Goal: Navigation & Orientation: Find specific page/section

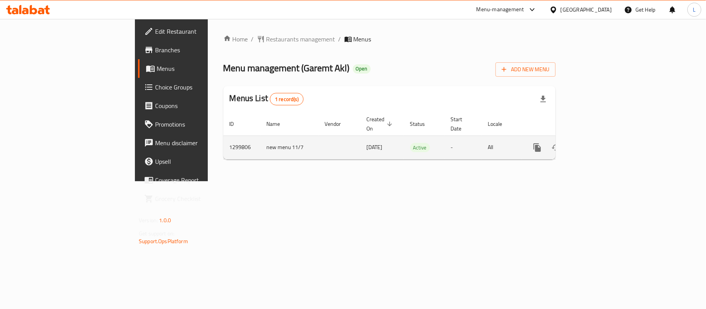
click at [597, 143] on icon "enhanced table" at bounding box center [592, 147] width 9 height 9
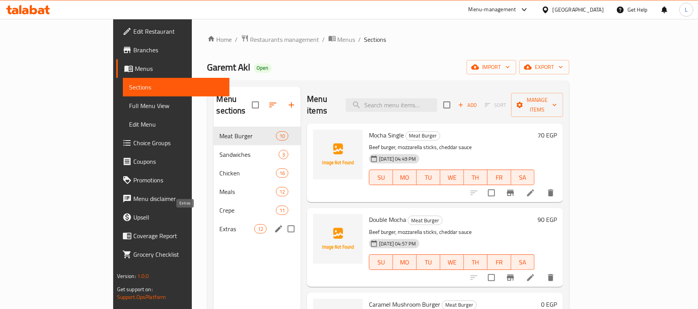
click at [220, 224] on span "Extras" at bounding box center [237, 228] width 34 height 9
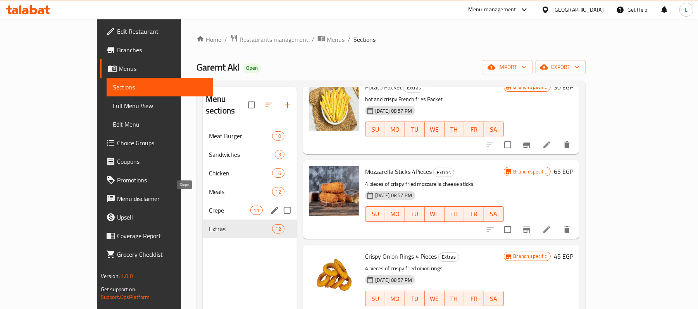
click at [209, 206] on span "Crepe" at bounding box center [229, 210] width 41 height 9
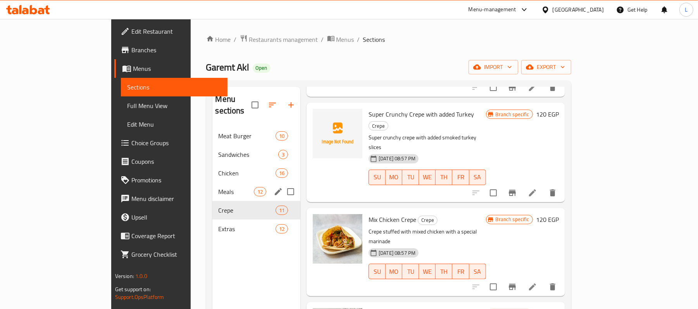
scroll to position [629, 0]
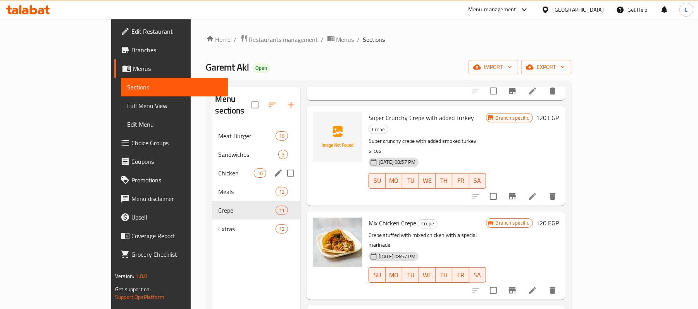
click at [212, 164] on div "Chicken 16" at bounding box center [256, 173] width 88 height 19
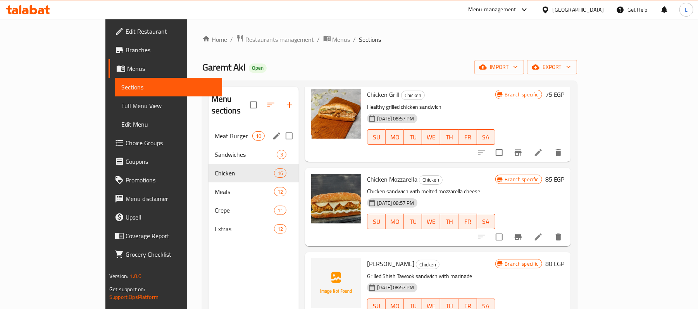
click at [215, 131] on span "Meat Burger" at bounding box center [234, 135] width 38 height 9
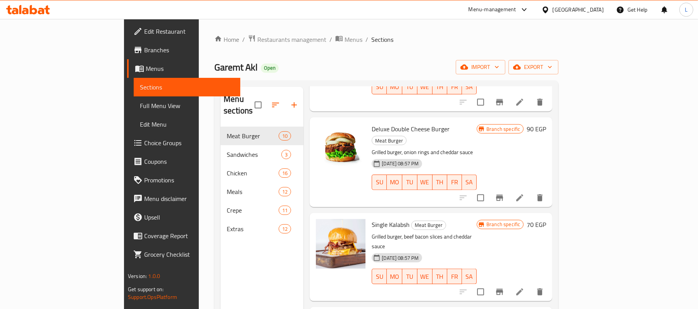
scroll to position [544, 0]
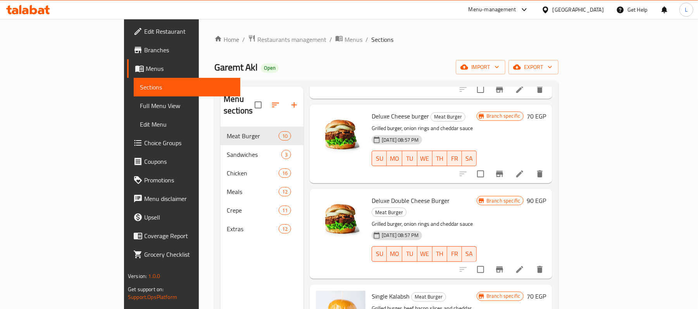
drag, startPoint x: 274, startPoint y: 38, endPoint x: 264, endPoint y: 18, distance: 22.4
click at [344, 38] on span "Menus" at bounding box center [353, 39] width 18 height 9
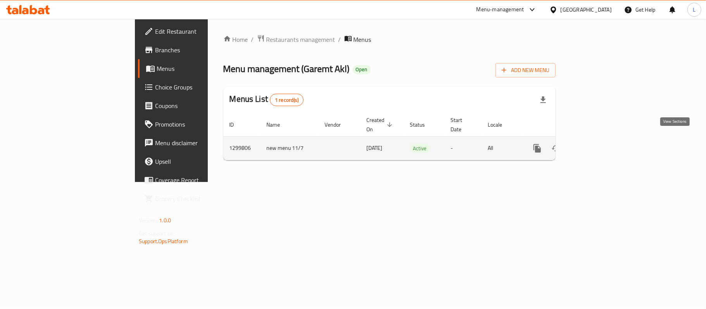
click at [597, 144] on icon "enhanced table" at bounding box center [592, 148] width 9 height 9
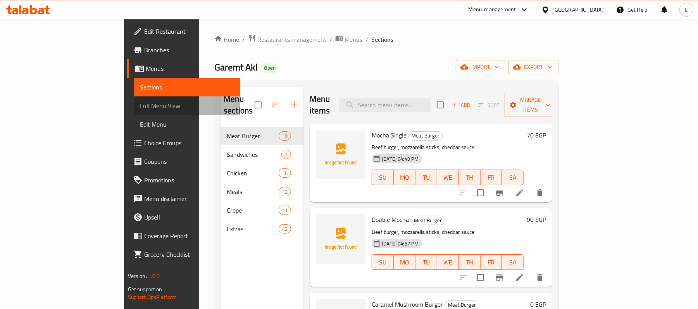
click at [140, 108] on span "Full Menu View" at bounding box center [187, 105] width 95 height 9
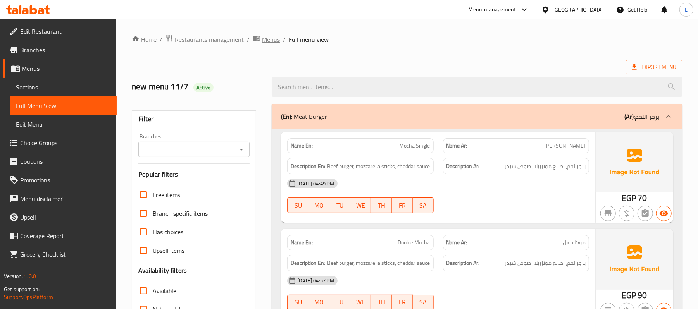
click at [271, 42] on span "Menus" at bounding box center [271, 39] width 18 height 9
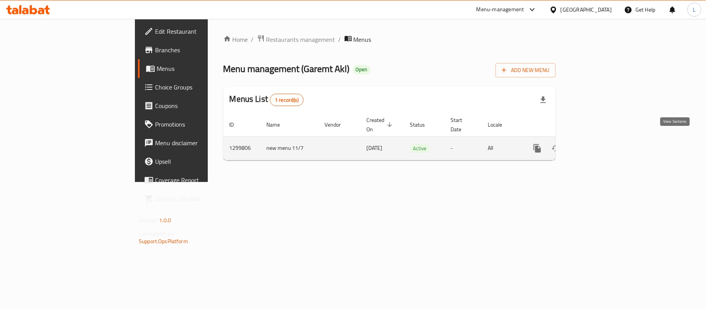
click at [597, 144] on icon "enhanced table" at bounding box center [592, 148] width 9 height 9
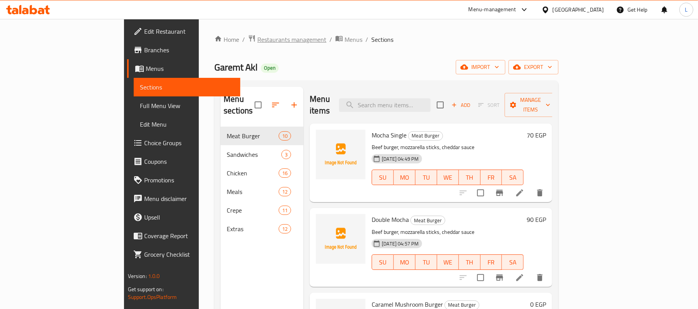
click at [257, 39] on span "Restaurants management" at bounding box center [291, 39] width 69 height 9
